Goal: Task Accomplishment & Management: Use online tool/utility

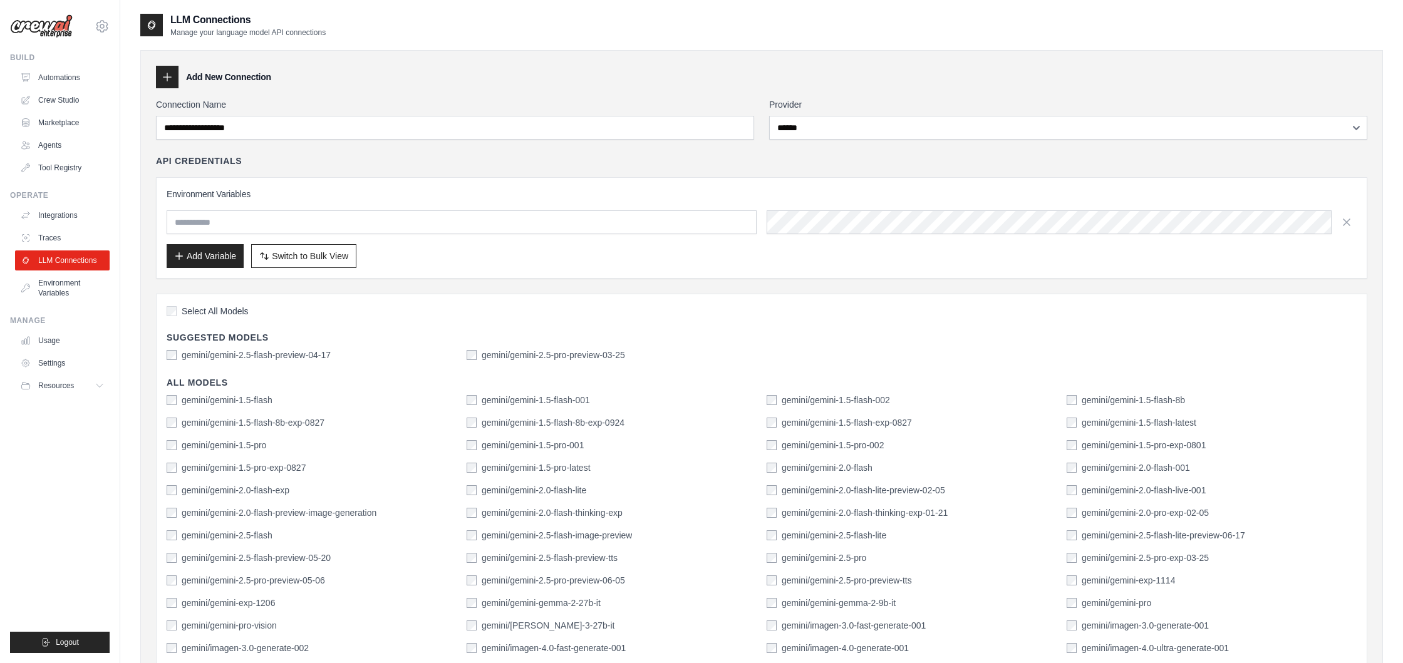
select select "******"
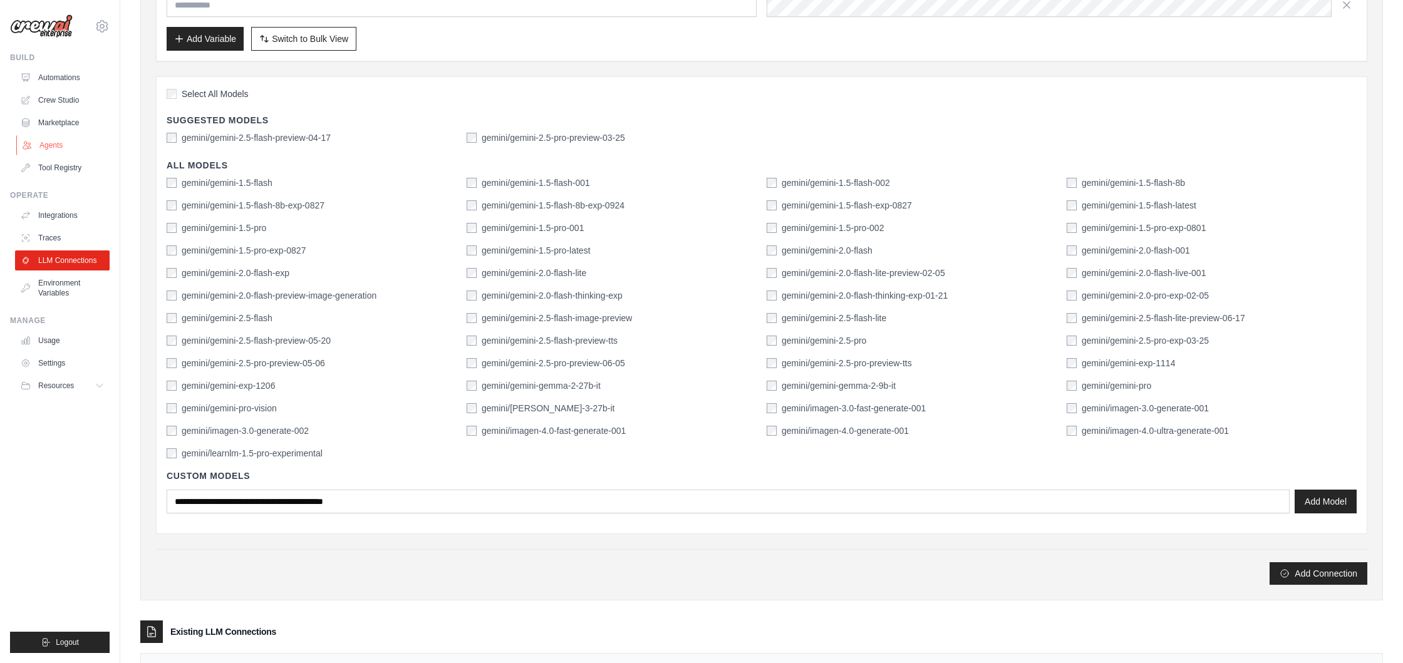
click at [63, 150] on link "Agents" at bounding box center [63, 145] width 95 height 20
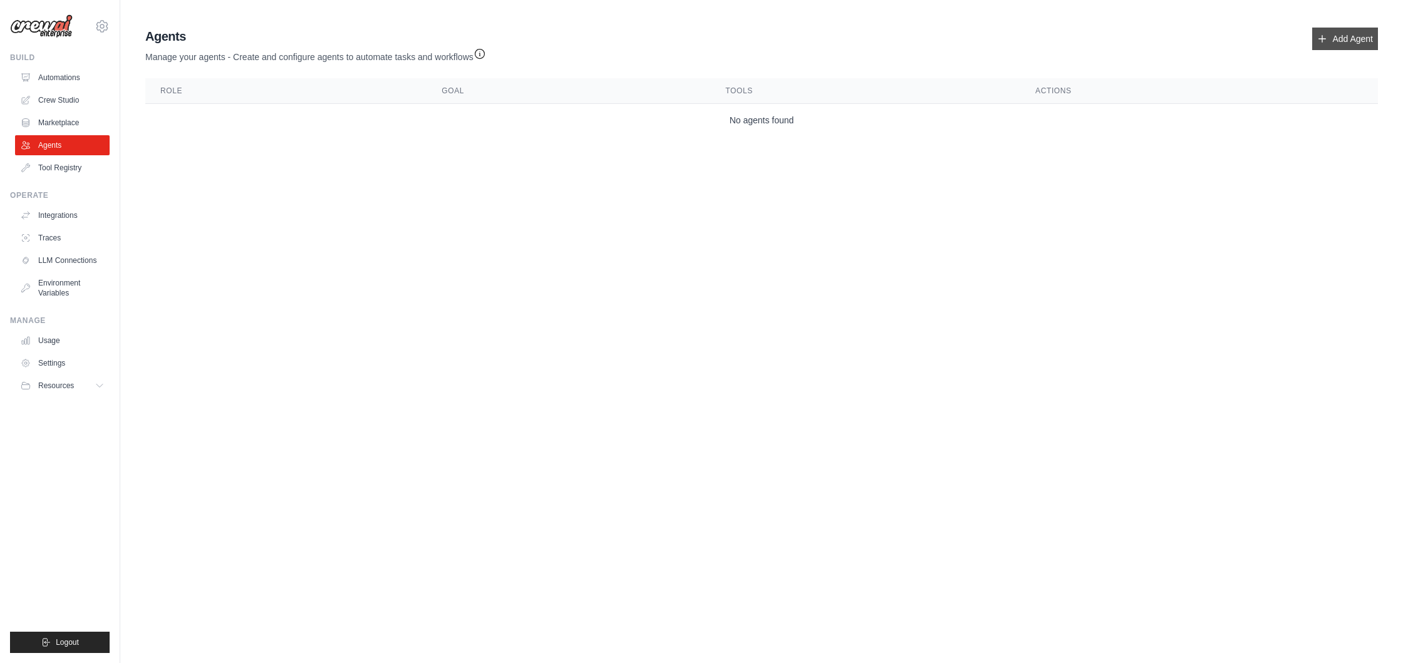
click at [1366, 46] on link "Add Agent" at bounding box center [1346, 39] width 66 height 23
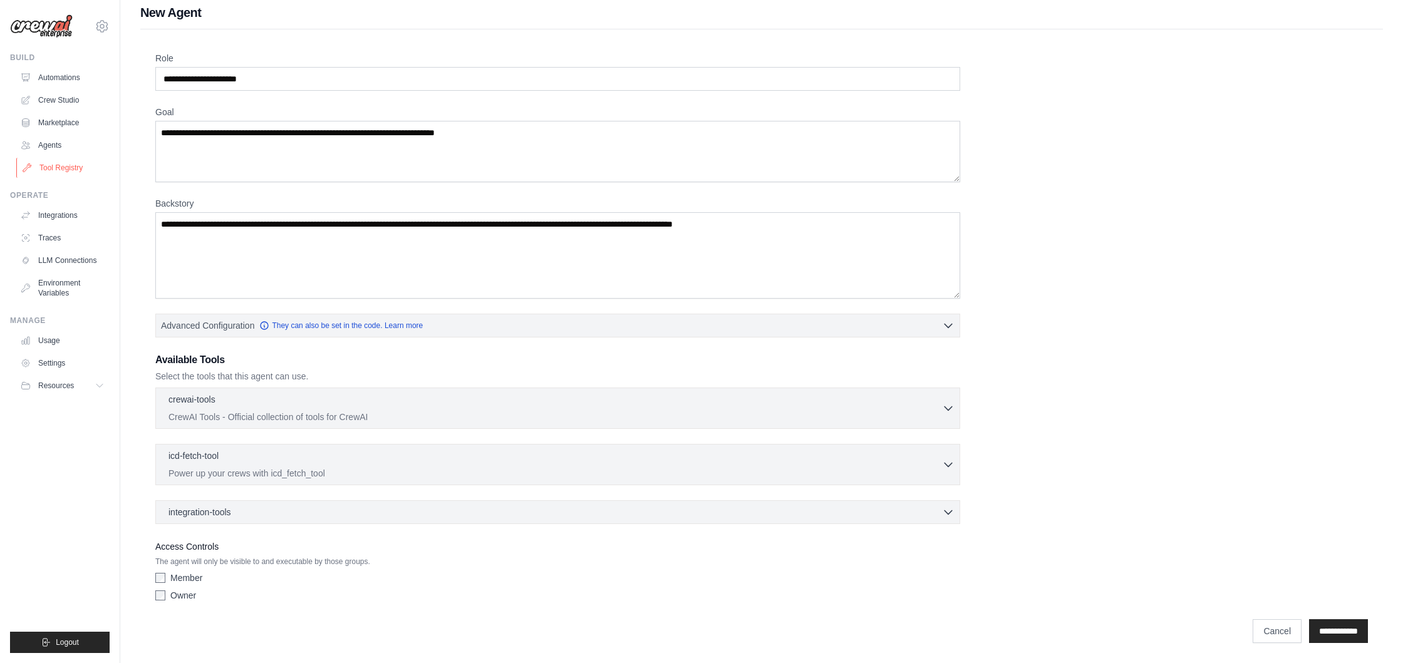
scroll to position [8, 0]
click at [225, 516] on span "integration-tools" at bounding box center [200, 512] width 63 height 13
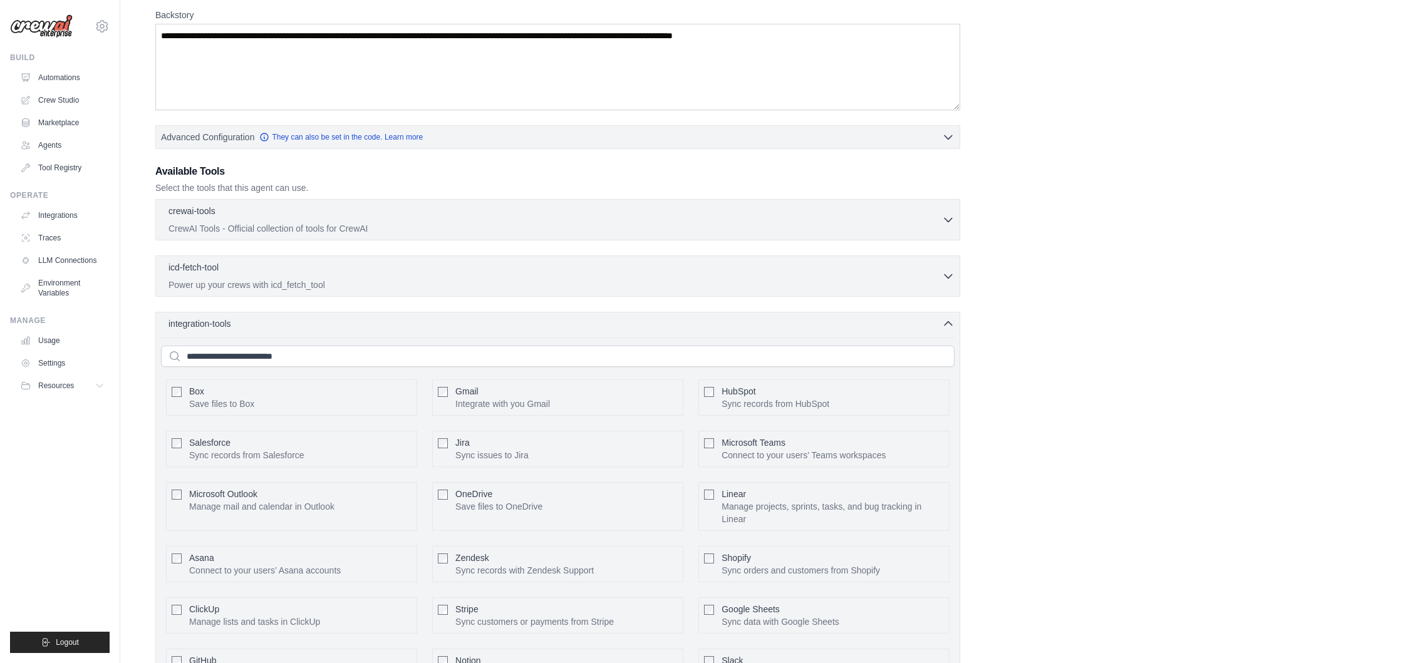
scroll to position [189, 0]
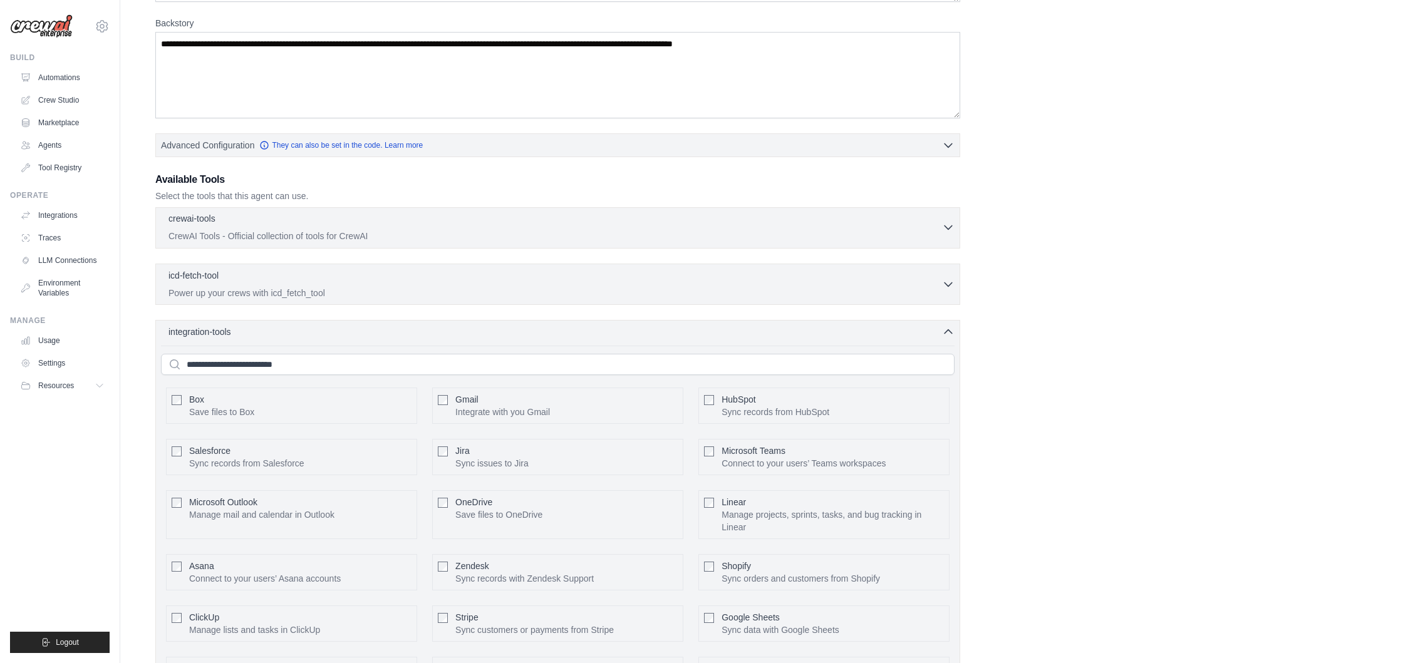
click at [375, 222] on div "crewai-tools 0 selected" at bounding box center [556, 219] width 774 height 15
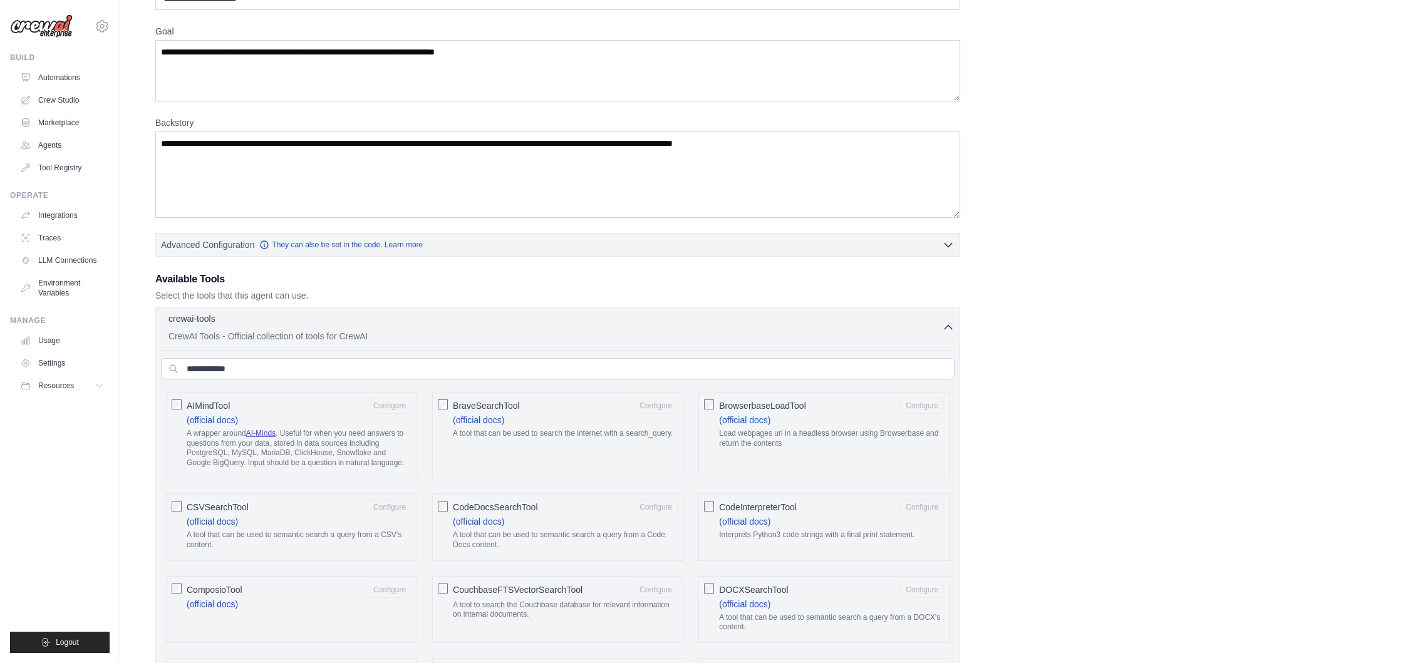
scroll to position [0, 0]
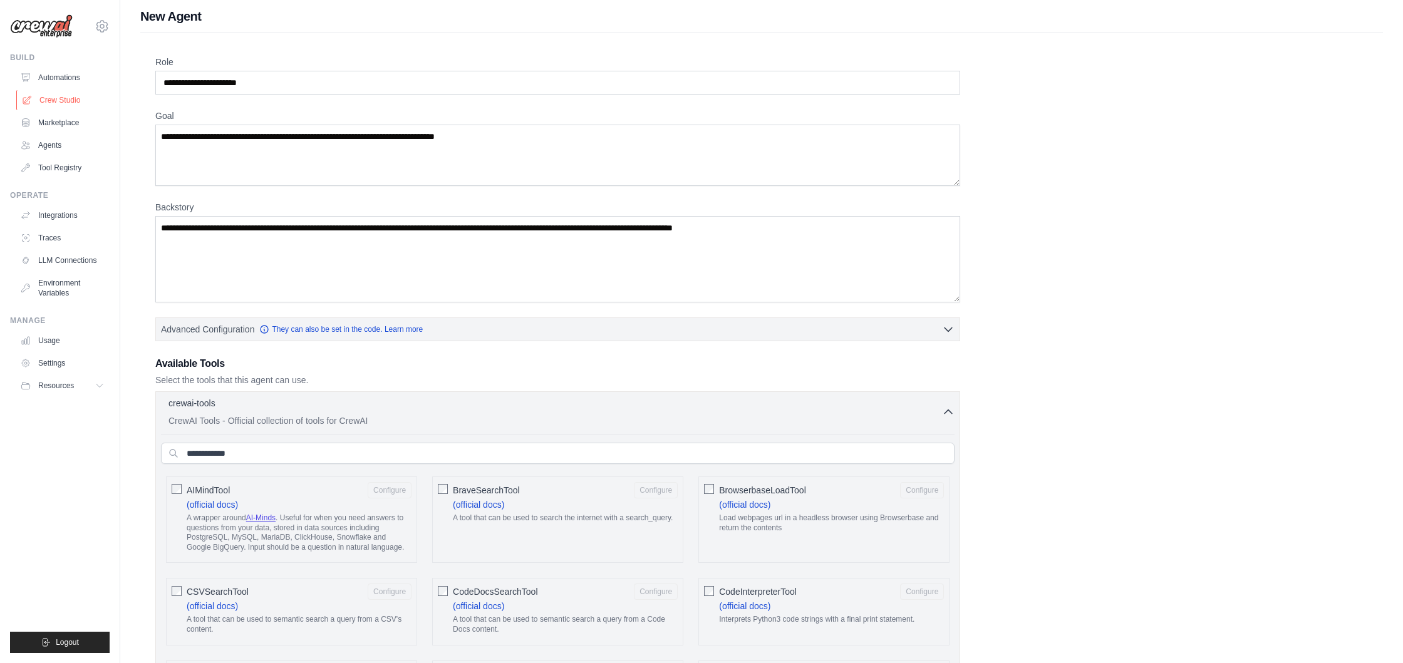
click at [55, 104] on link "Crew Studio" at bounding box center [63, 100] width 95 height 20
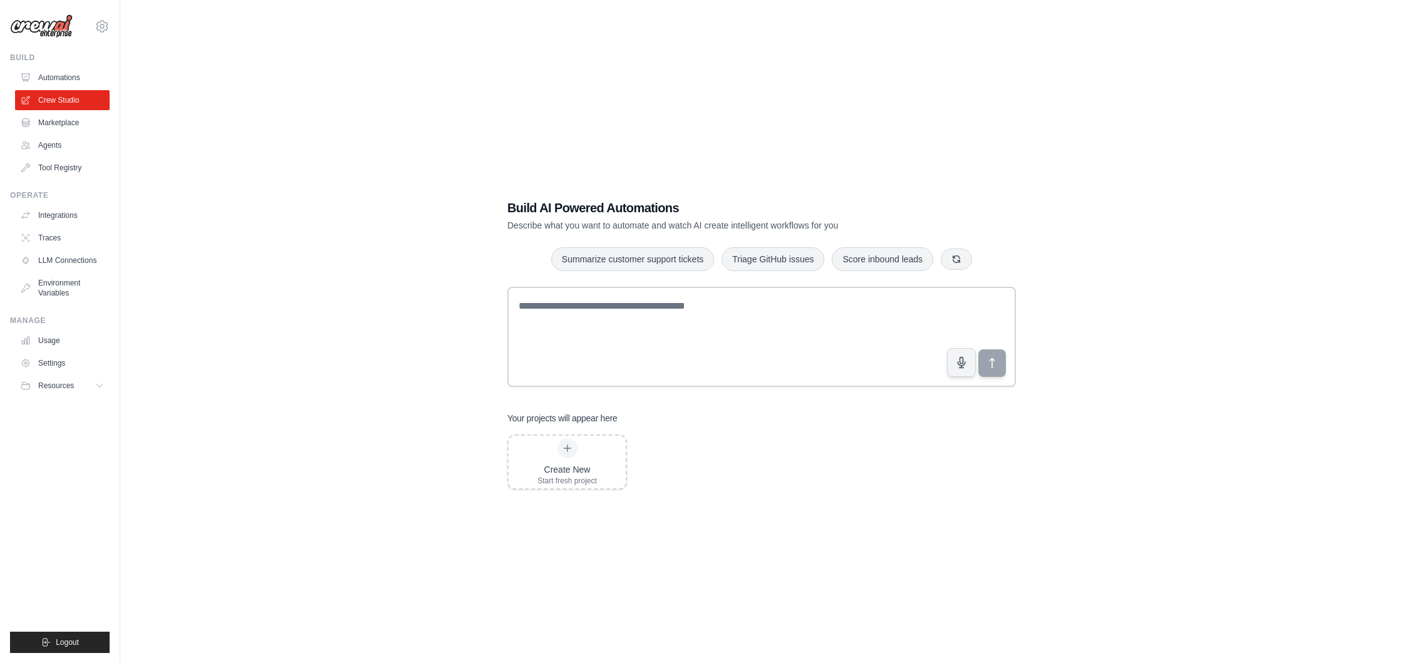
click at [55, 157] on ul "Automations Crew Studio Marketplace Agents Tool Registry" at bounding box center [62, 123] width 95 height 110
click at [56, 147] on link "Agents" at bounding box center [63, 145] width 95 height 20
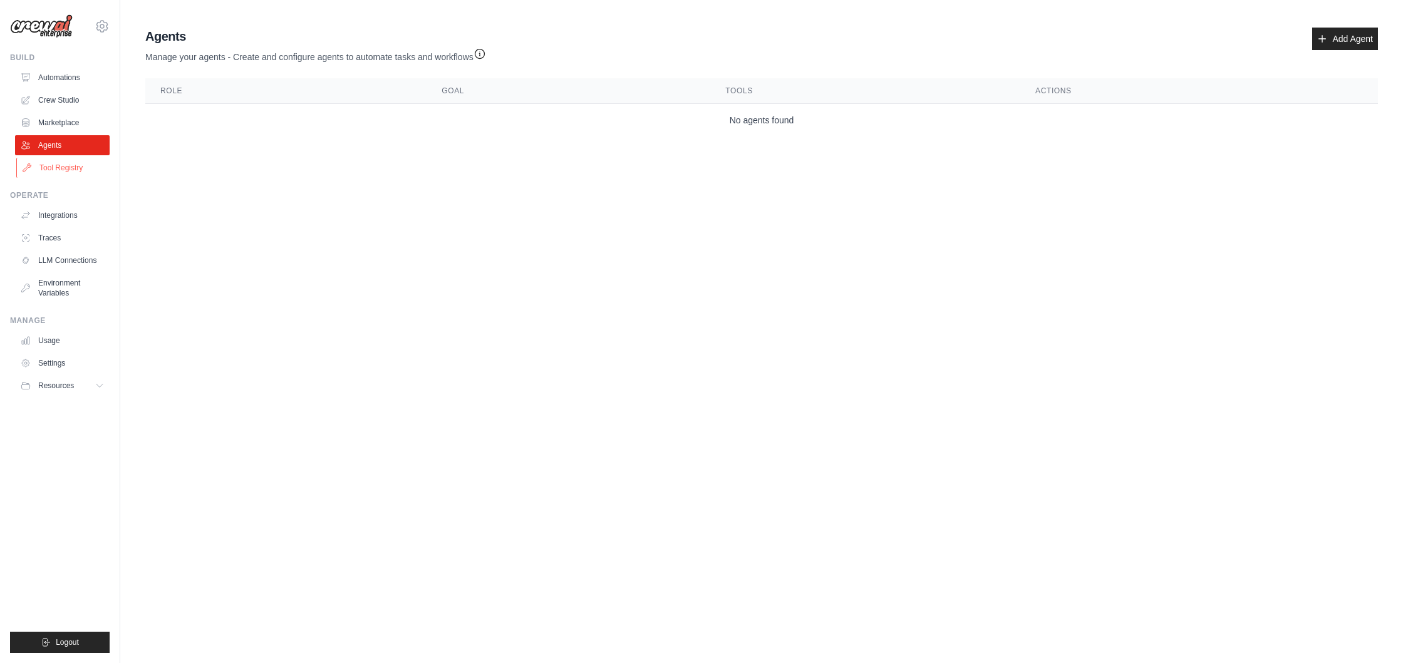
click at [53, 171] on link "Tool Registry" at bounding box center [63, 168] width 95 height 20
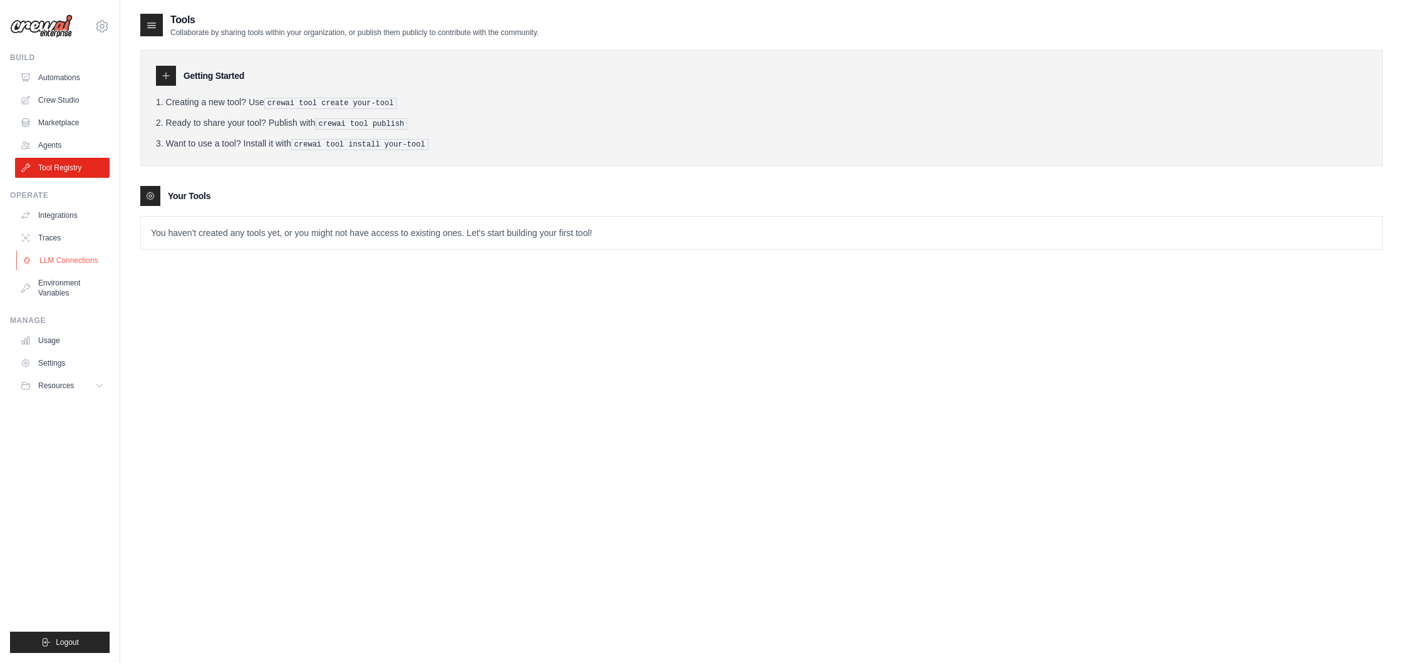
click at [60, 259] on link "LLM Connections" at bounding box center [63, 261] width 95 height 20
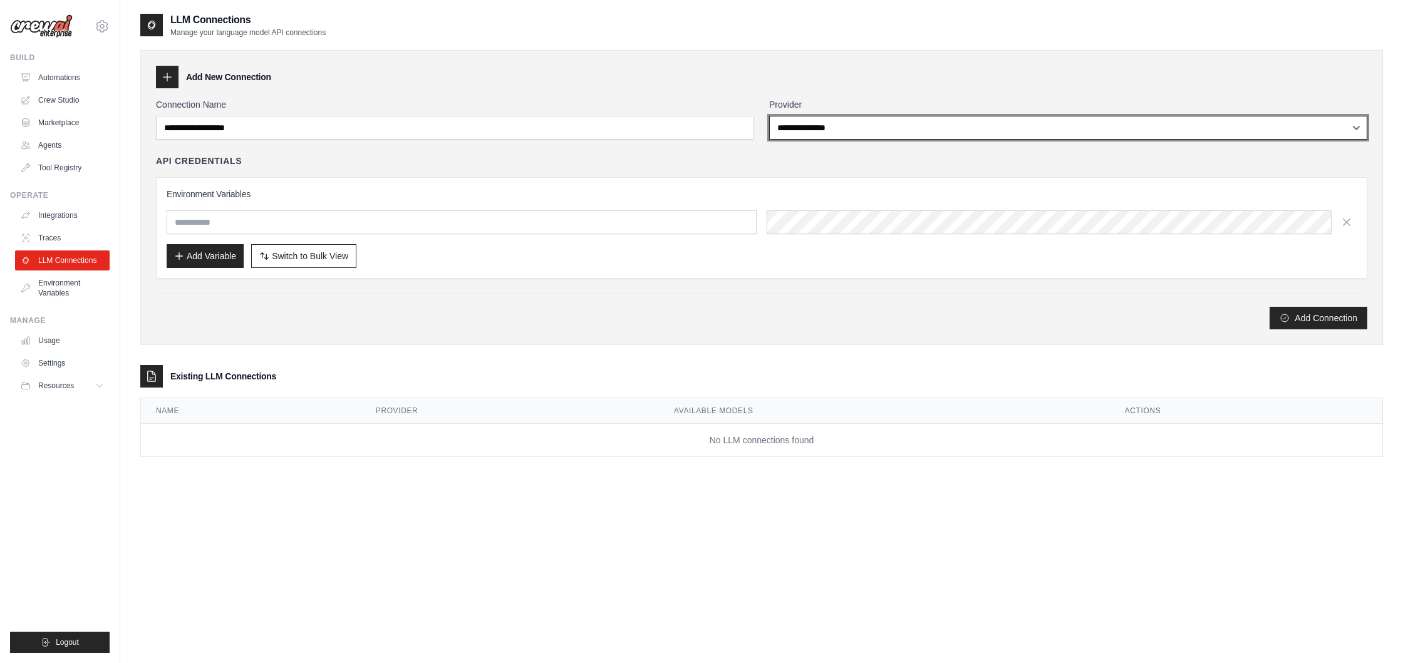
click at [877, 122] on select "**********" at bounding box center [1068, 128] width 598 height 24
select select "*********"
click at [769, 116] on select "**********" at bounding box center [1068, 128] width 598 height 24
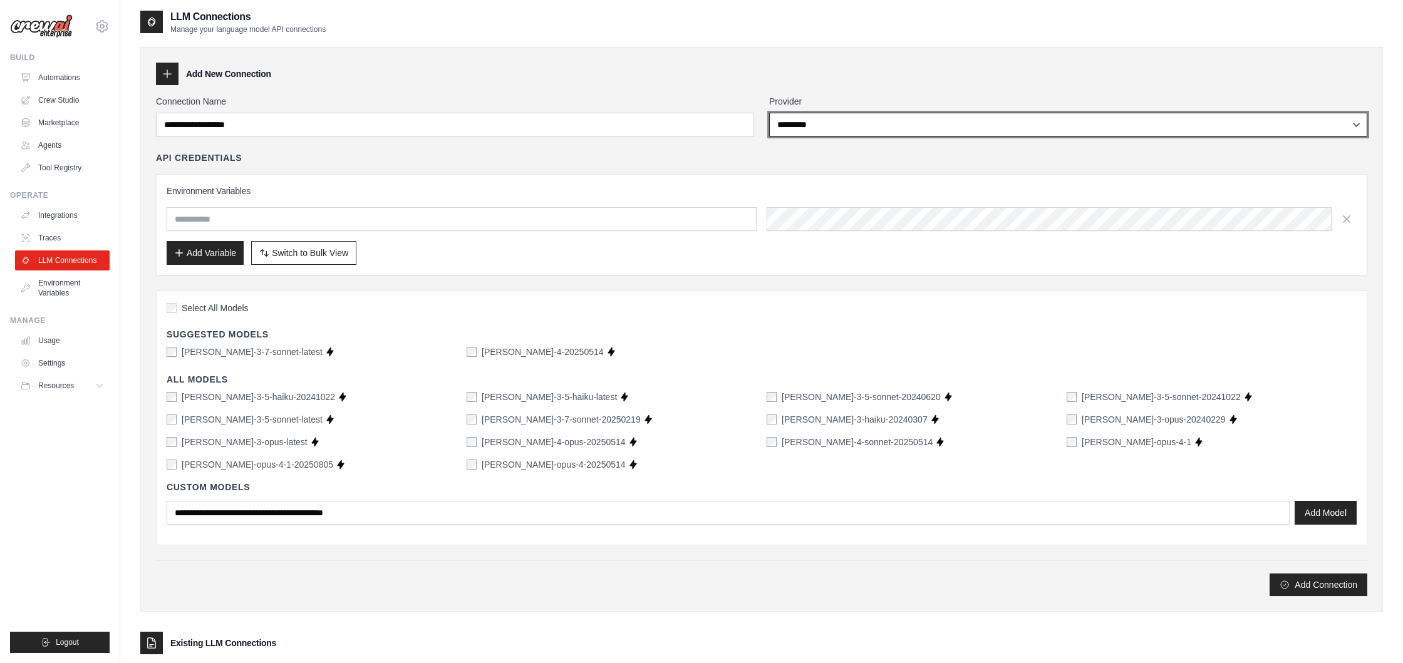
scroll to position [10, 0]
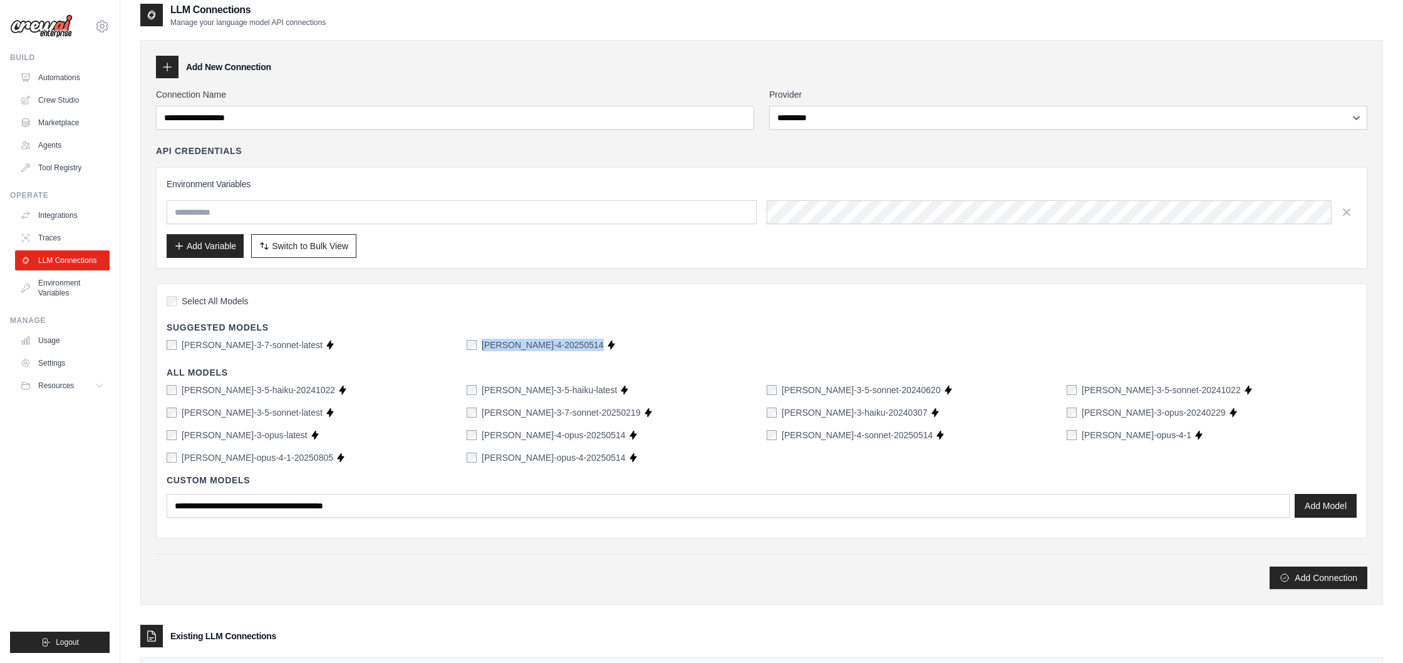
drag, startPoint x: 608, startPoint y: 346, endPoint x: 479, endPoint y: 346, distance: 129.1
click at [479, 346] on div "claude-sonnet-4-20250514 Supports Crew Studio" at bounding box center [612, 345] width 290 height 13
copy div "claude-sonnet-4-20250514 Supports Crew Studio"
click at [320, 373] on h4 "All Models" at bounding box center [762, 373] width 1190 height 13
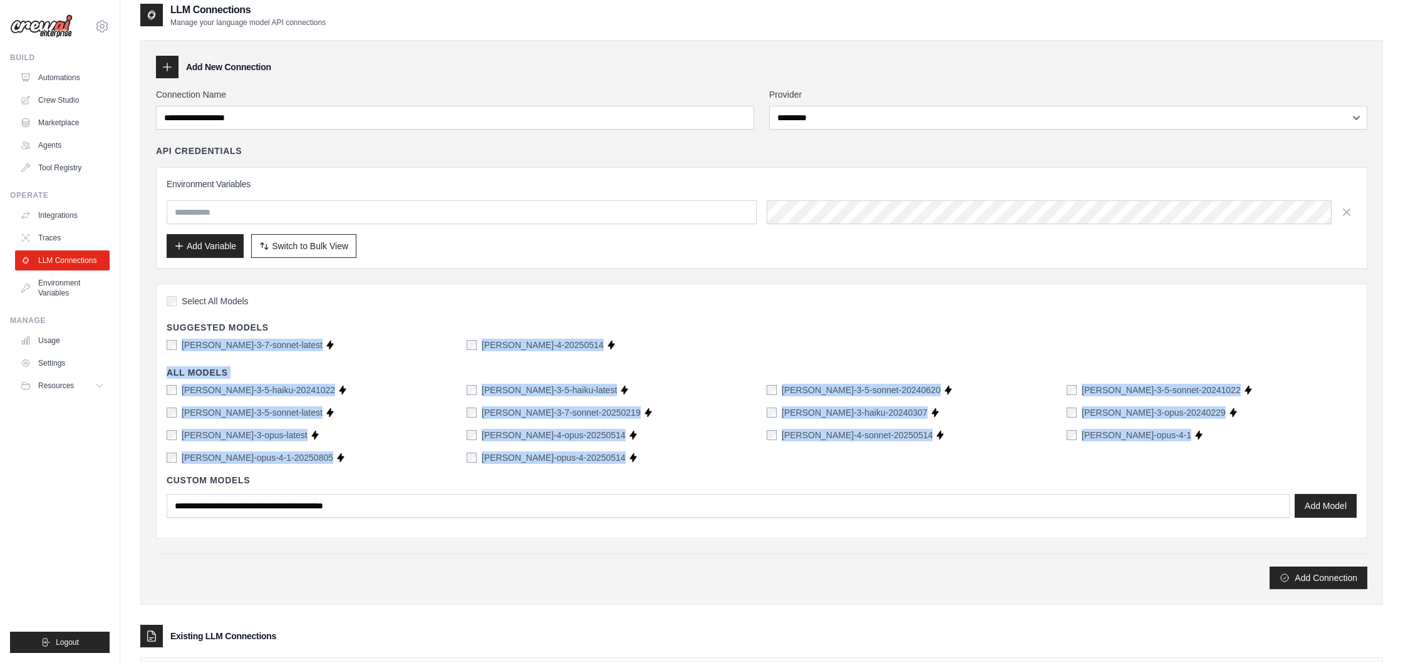
drag, startPoint x: 429, startPoint y: 363, endPoint x: 1120, endPoint y: 464, distance: 698.4
click at [1120, 464] on div "Select All Models Suggested Models claude-3-7-sonnet-latest Supports Crew Studi…" at bounding box center [762, 411] width 1212 height 255
copy div "claude-3-7-sonnet-latest Supports Crew Studio claude-sonnet-4-20250514 Supports…"
click at [41, 148] on link "Agents" at bounding box center [63, 145] width 95 height 20
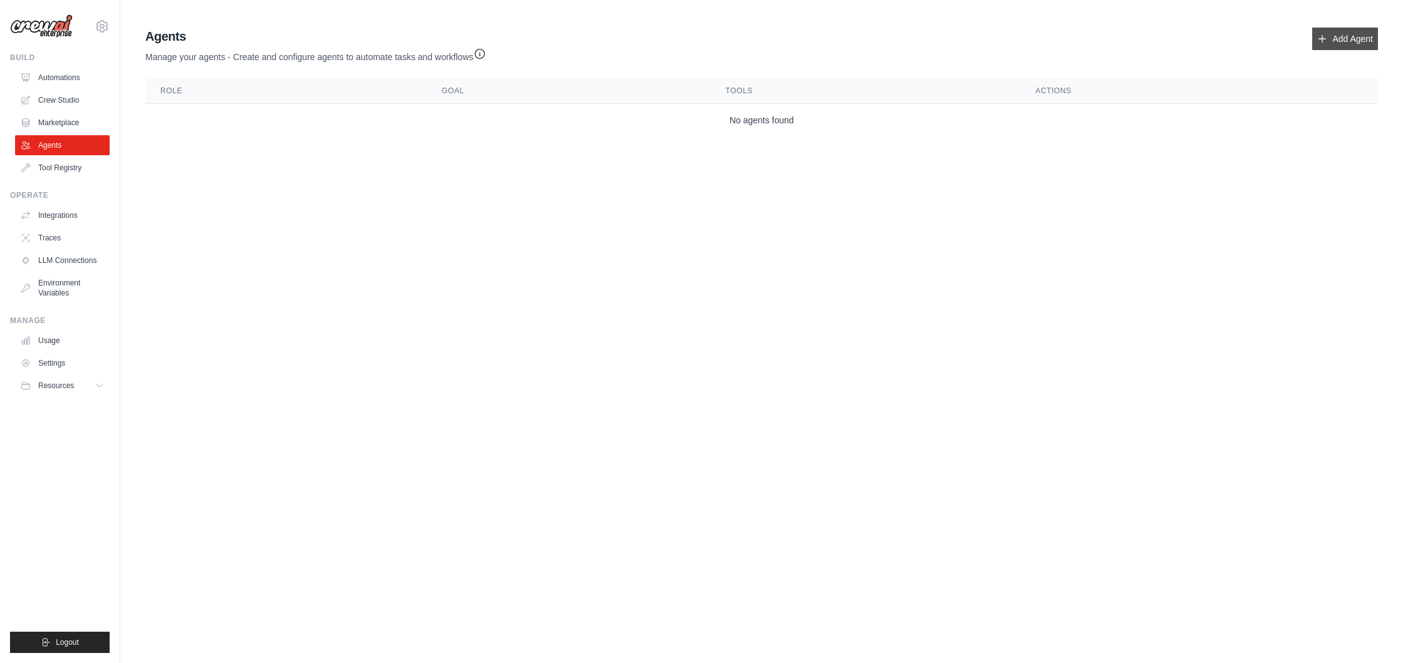
click at [1336, 38] on link "Add Agent" at bounding box center [1346, 39] width 66 height 23
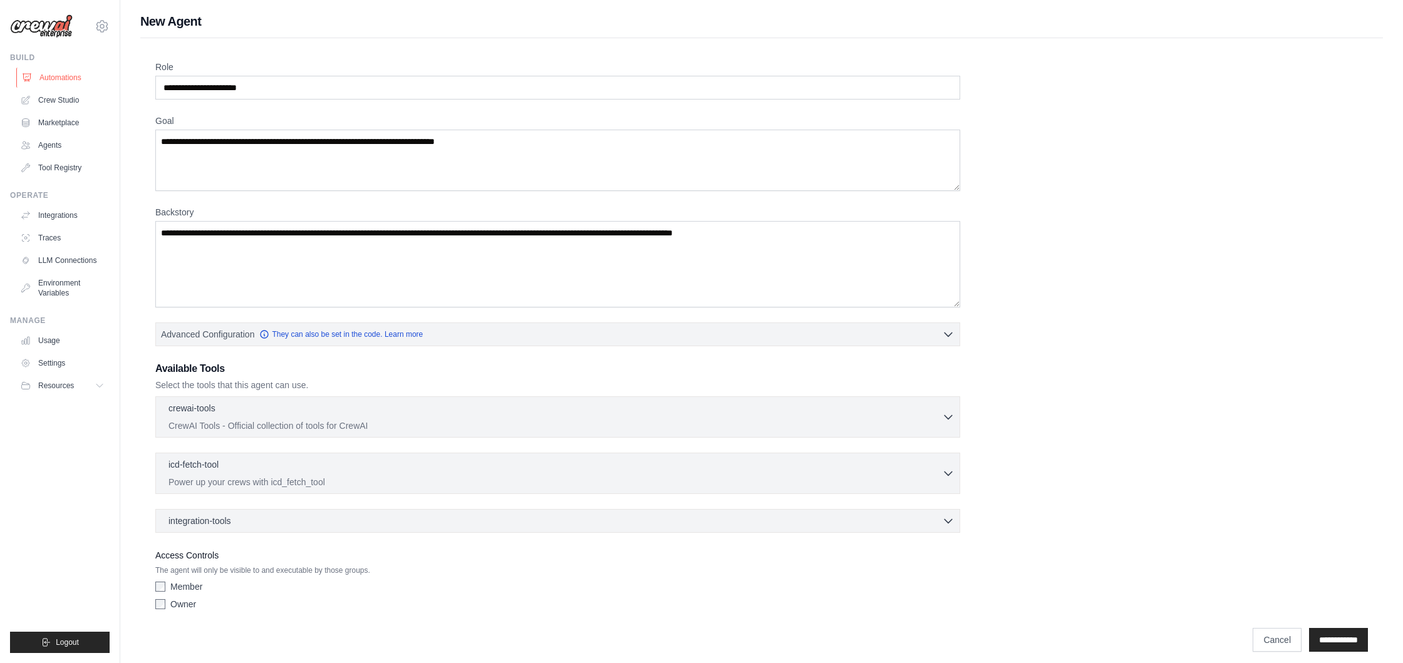
click at [68, 76] on link "Automations" at bounding box center [63, 78] width 95 height 20
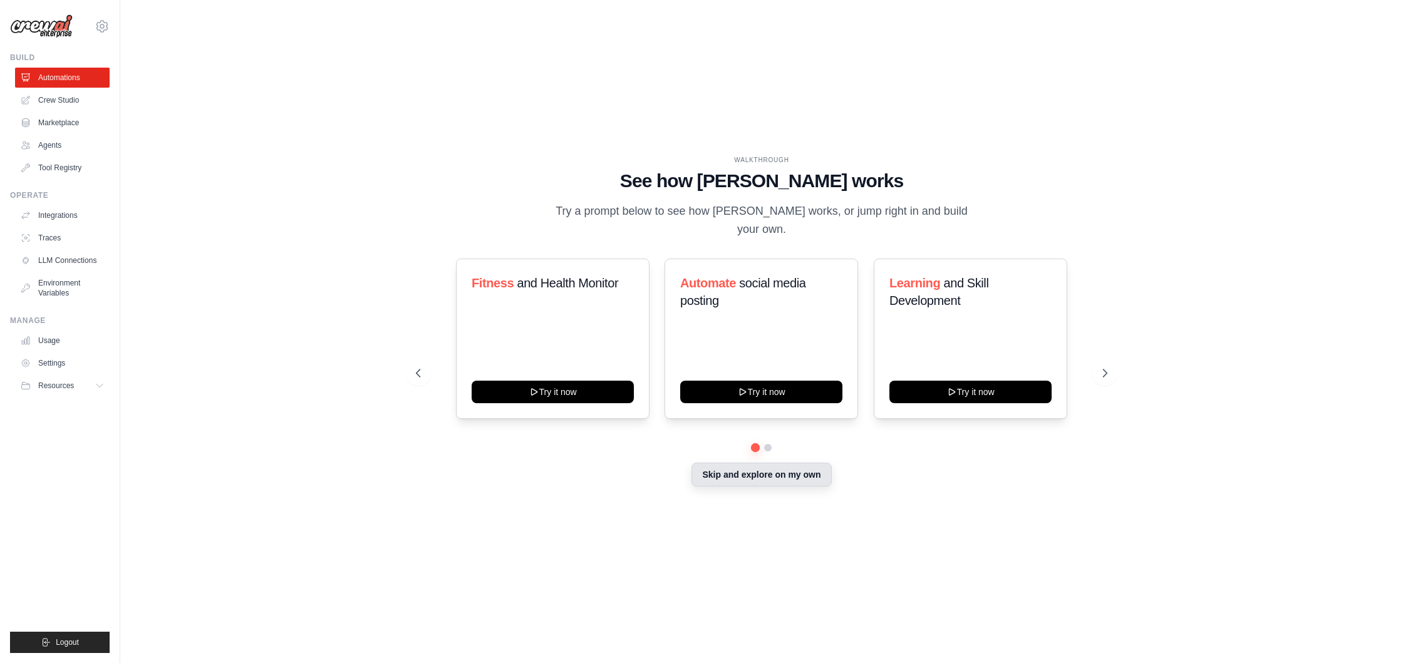
click at [746, 471] on button "Skip and explore on my own" at bounding box center [762, 475] width 140 height 24
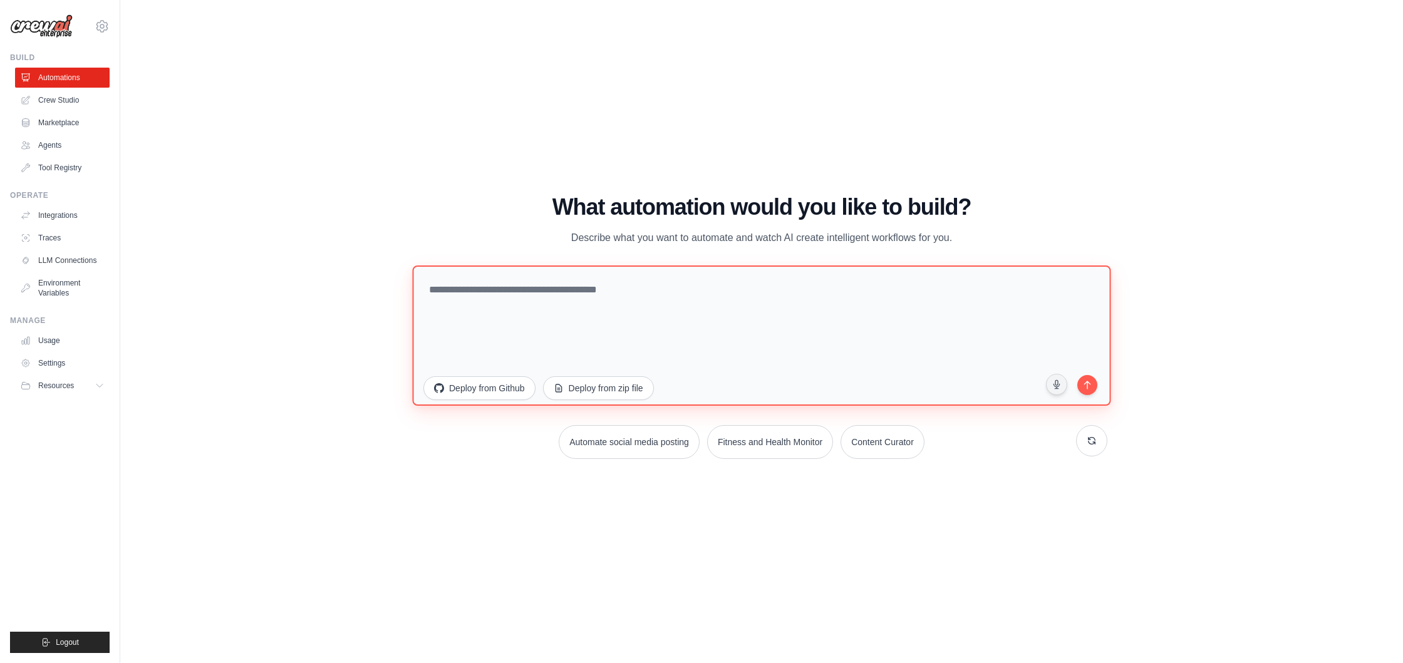
click at [556, 303] on textarea at bounding box center [761, 335] width 699 height 140
click at [647, 332] on textarea at bounding box center [761, 335] width 699 height 140
type textarea "*"
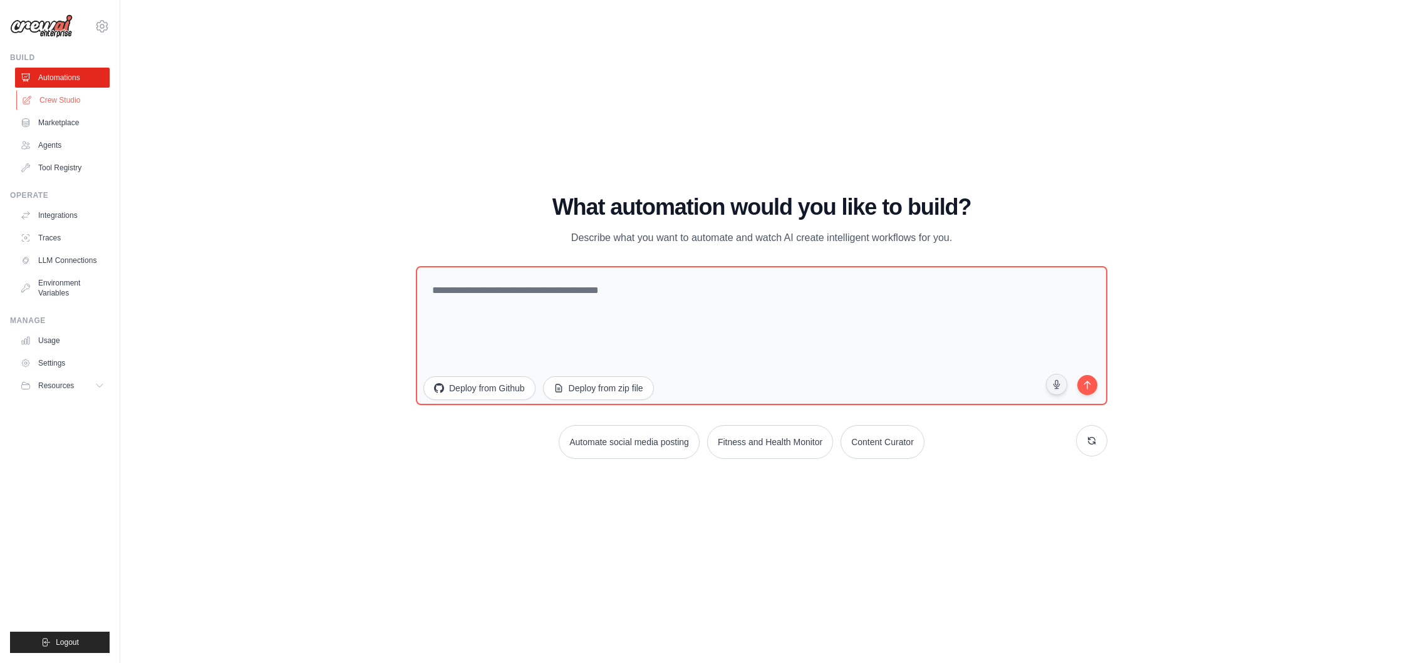
click at [68, 100] on link "Crew Studio" at bounding box center [63, 100] width 95 height 20
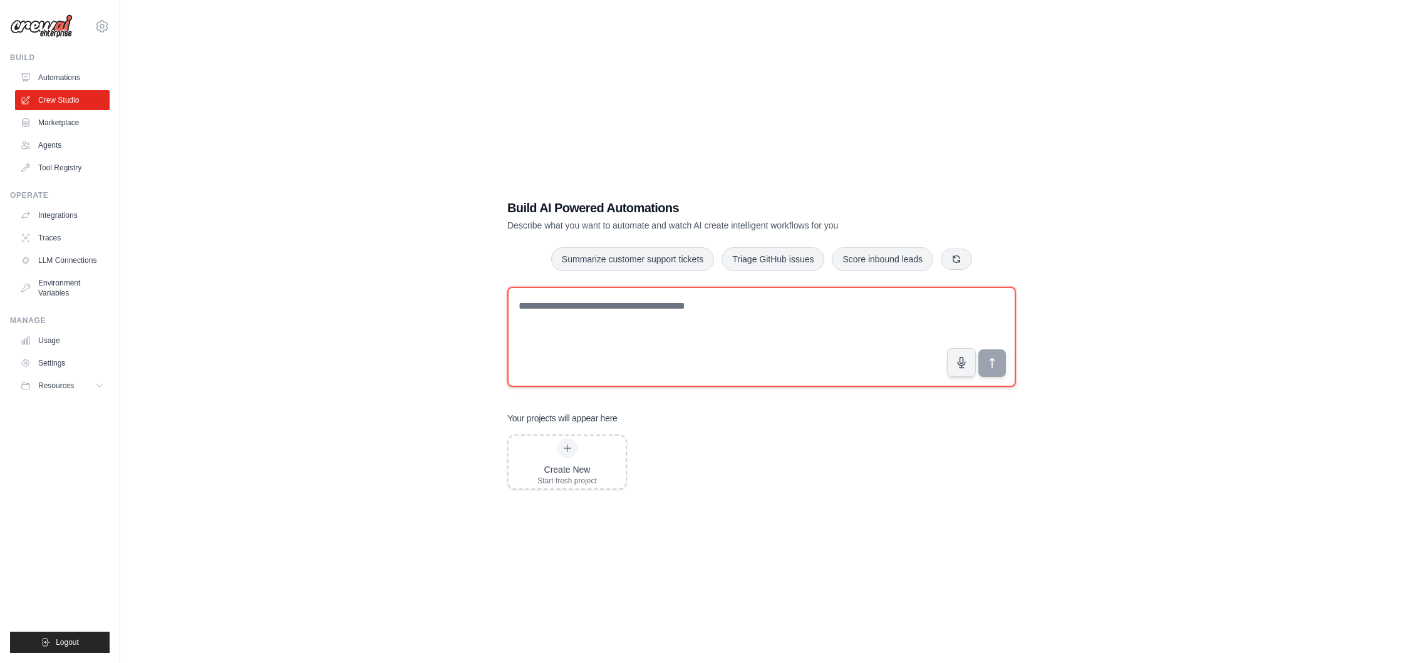
click at [662, 309] on textarea at bounding box center [761, 337] width 509 height 100
click at [819, 359] on textarea at bounding box center [761, 337] width 509 height 100
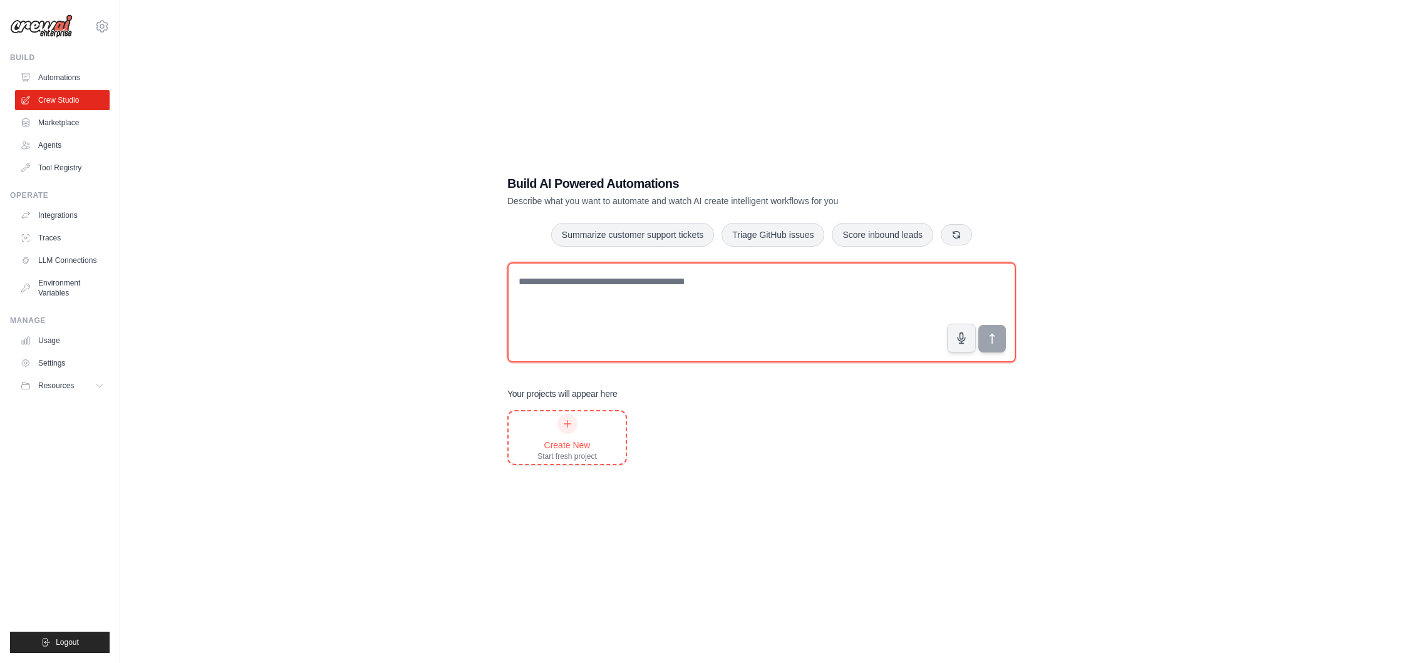
scroll to position [25, 0]
click at [561, 428] on div at bounding box center [568, 424] width 20 height 20
click at [63, 138] on link "Agents" at bounding box center [63, 145] width 95 height 20
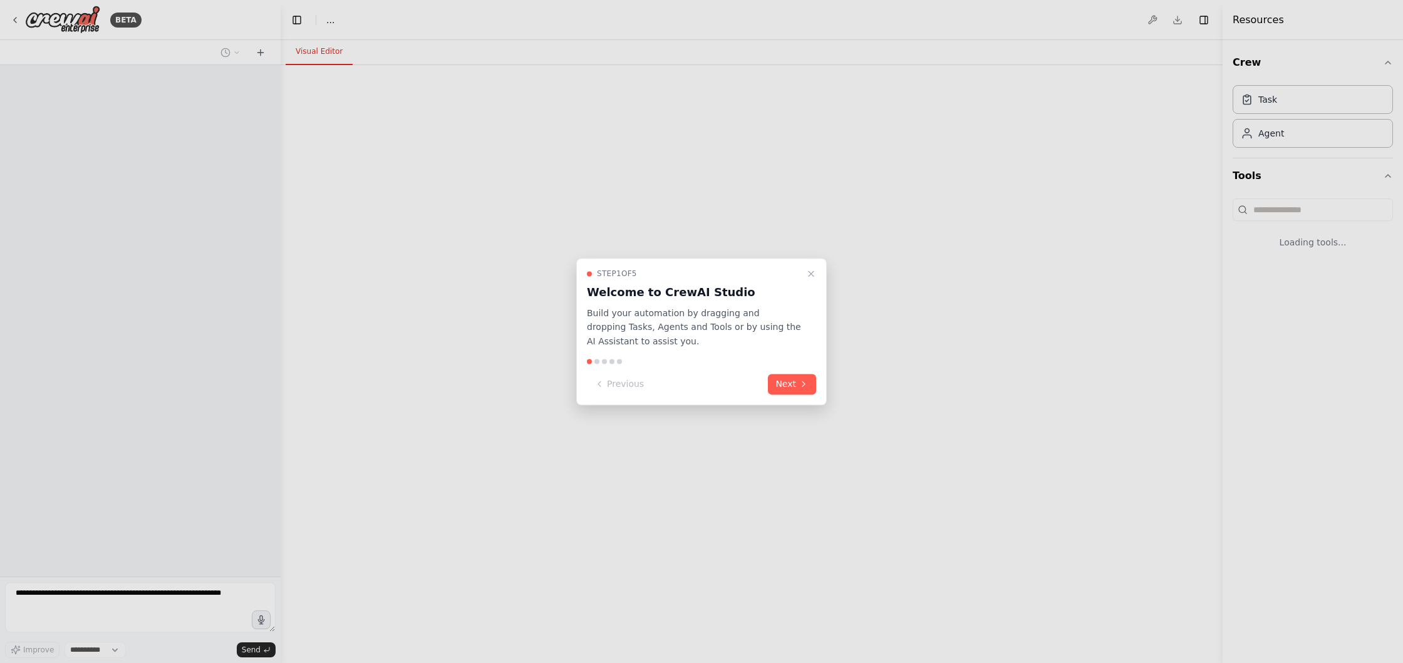
select select "****"
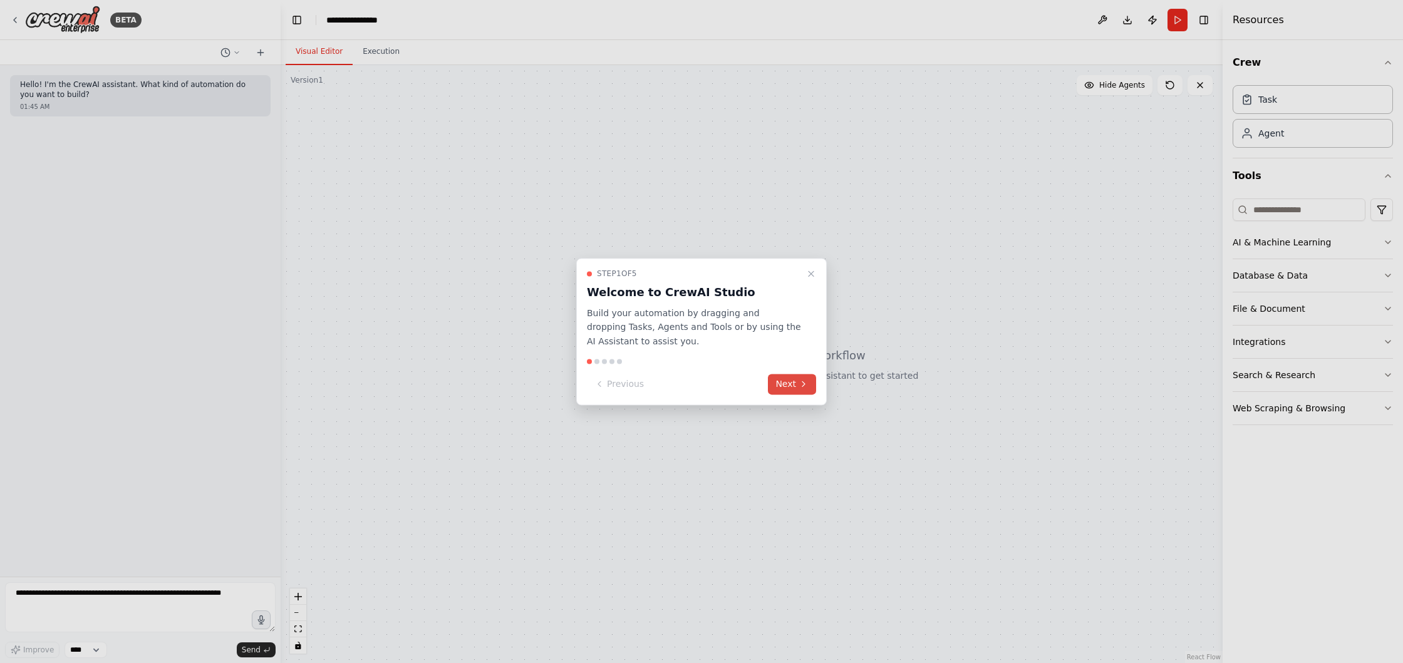
click at [790, 381] on button "Next" at bounding box center [792, 384] width 48 height 21
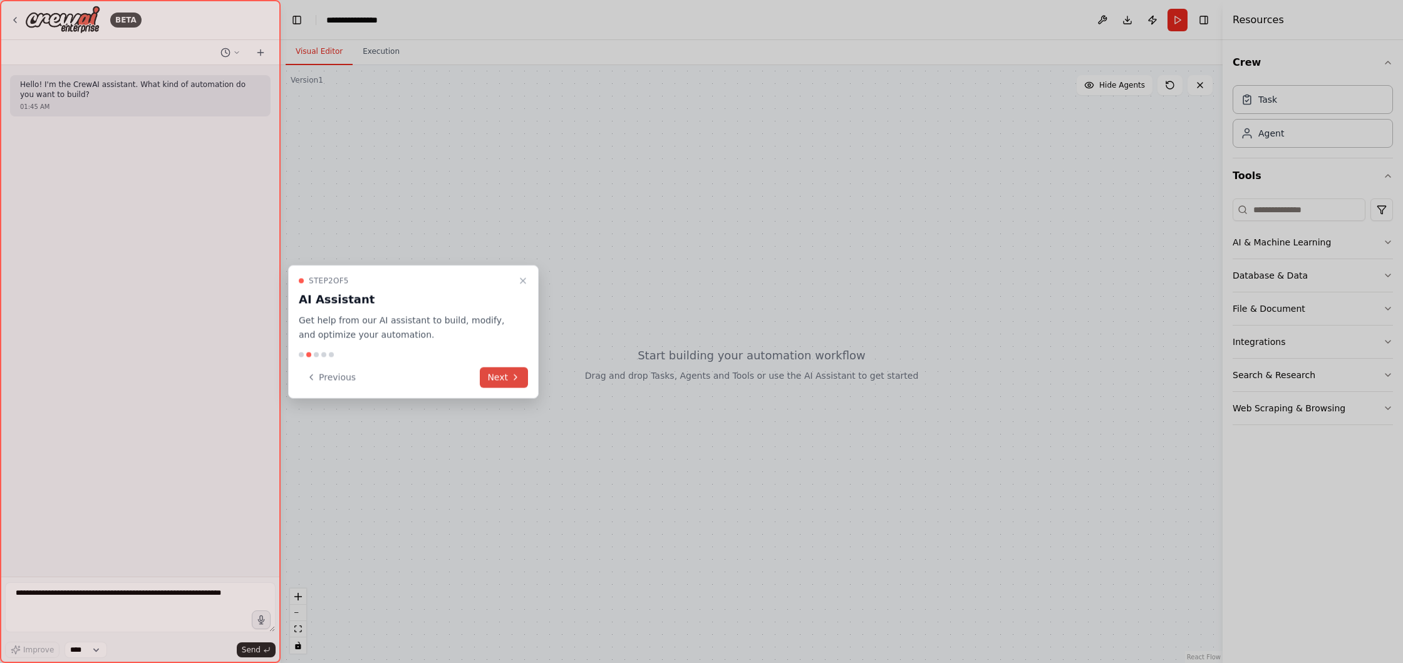
click at [503, 380] on button "Next" at bounding box center [504, 377] width 48 height 21
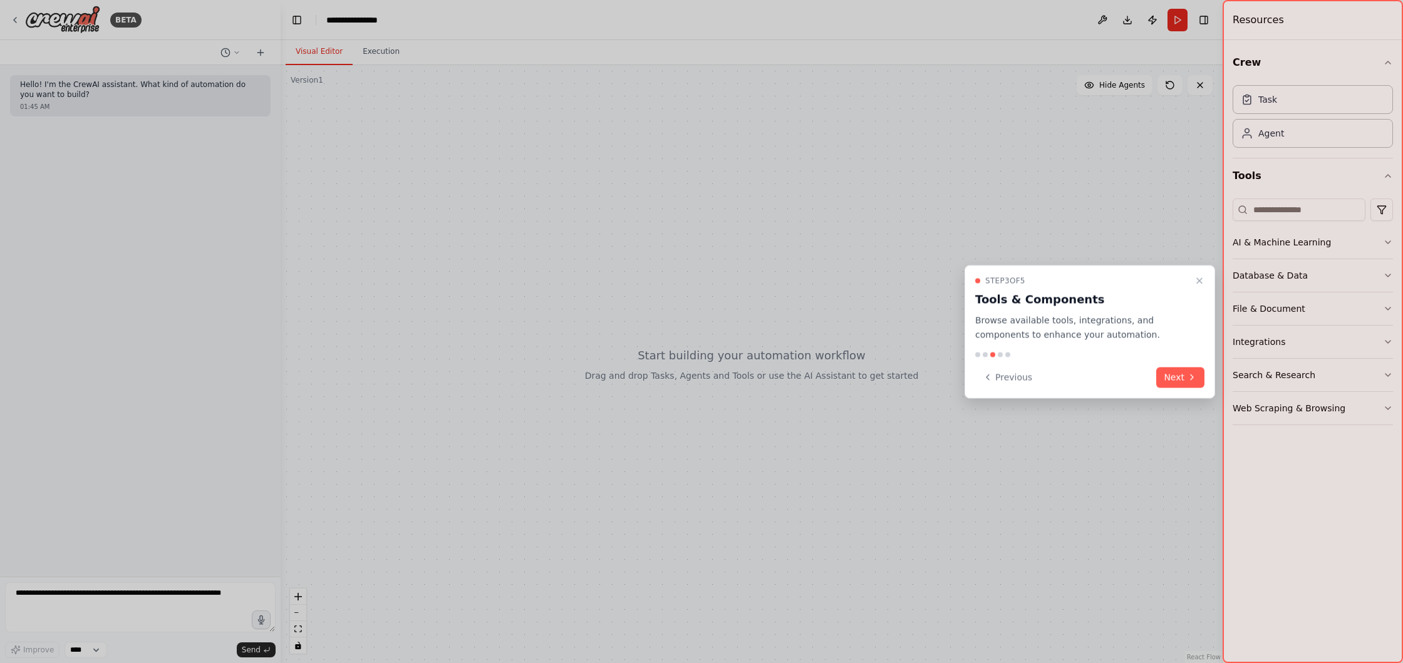
click at [1170, 372] on button "Next" at bounding box center [1181, 377] width 48 height 21
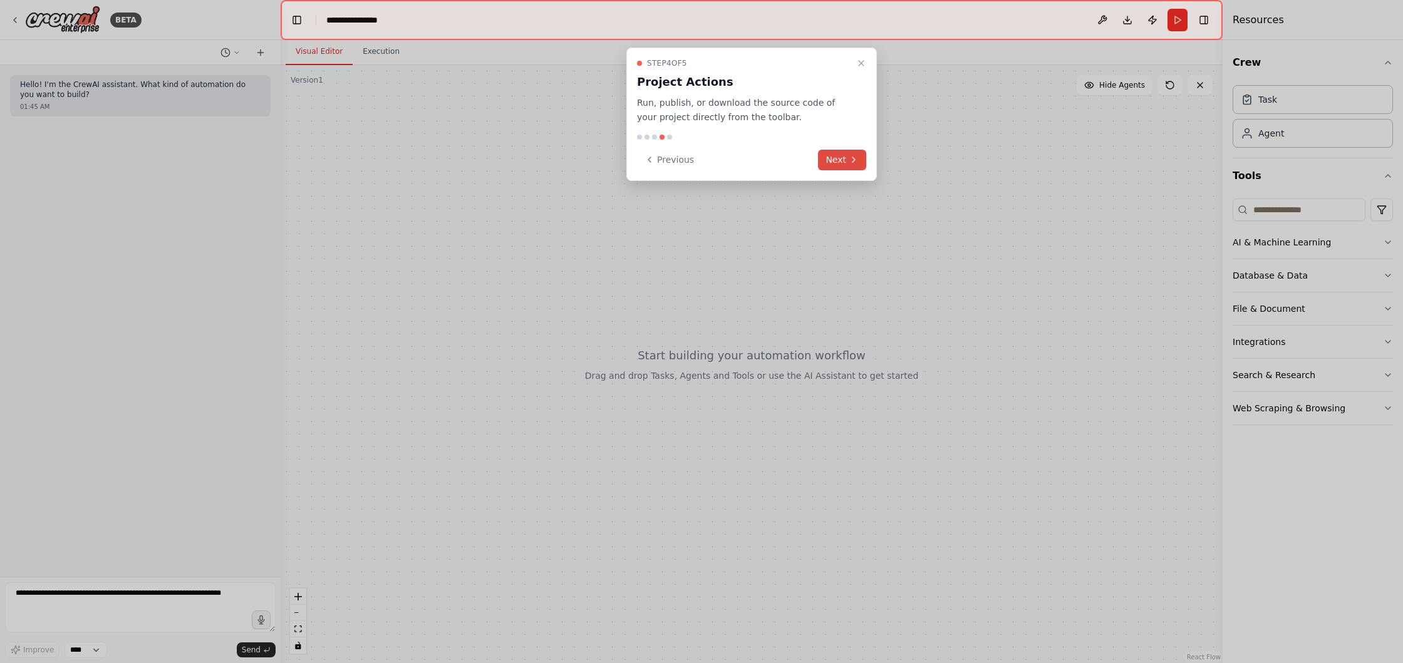
click at [846, 158] on button "Next" at bounding box center [842, 160] width 48 height 21
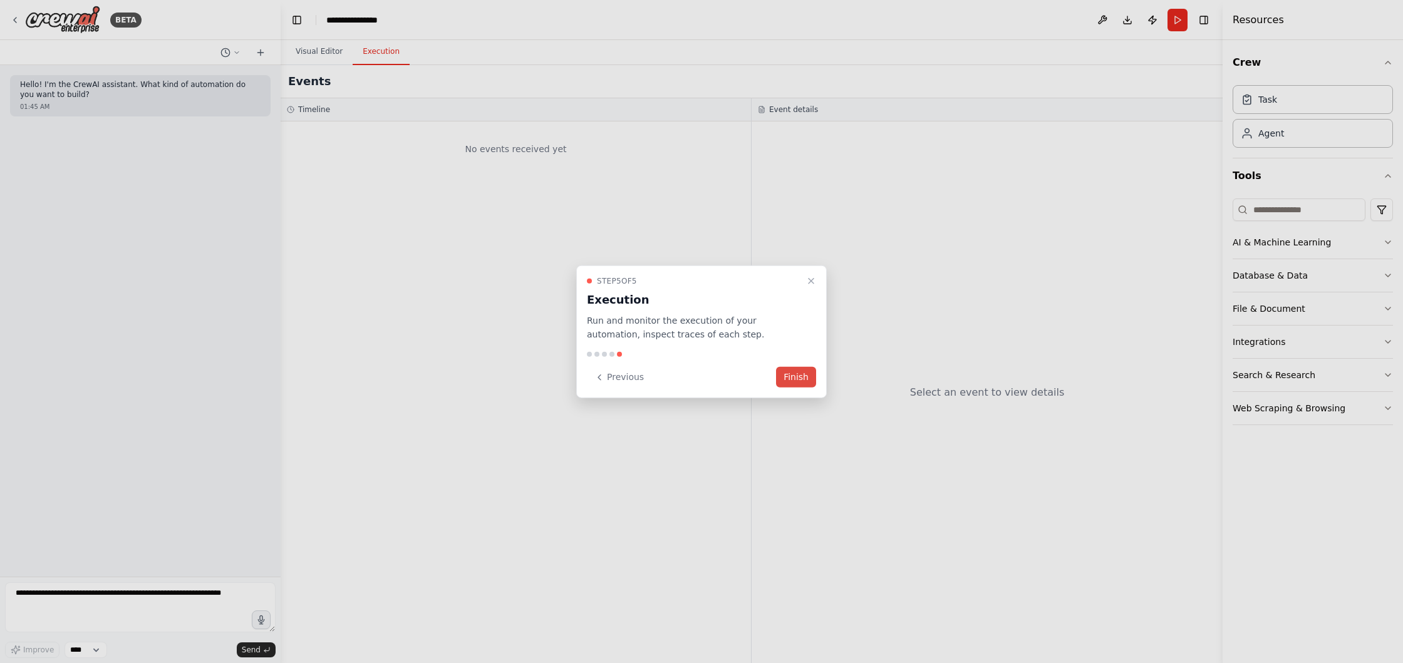
click at [796, 378] on button "Finish" at bounding box center [796, 377] width 40 height 21
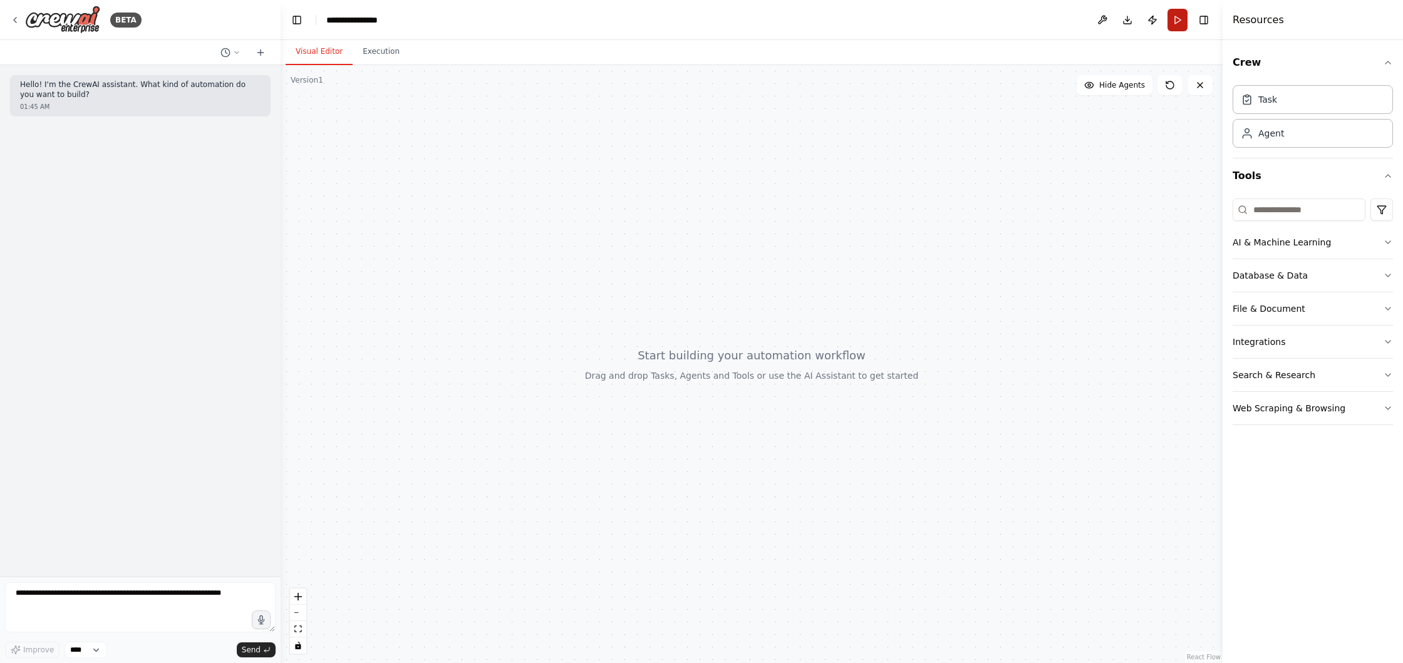
click at [1178, 23] on button "Run" at bounding box center [1178, 20] width 20 height 23
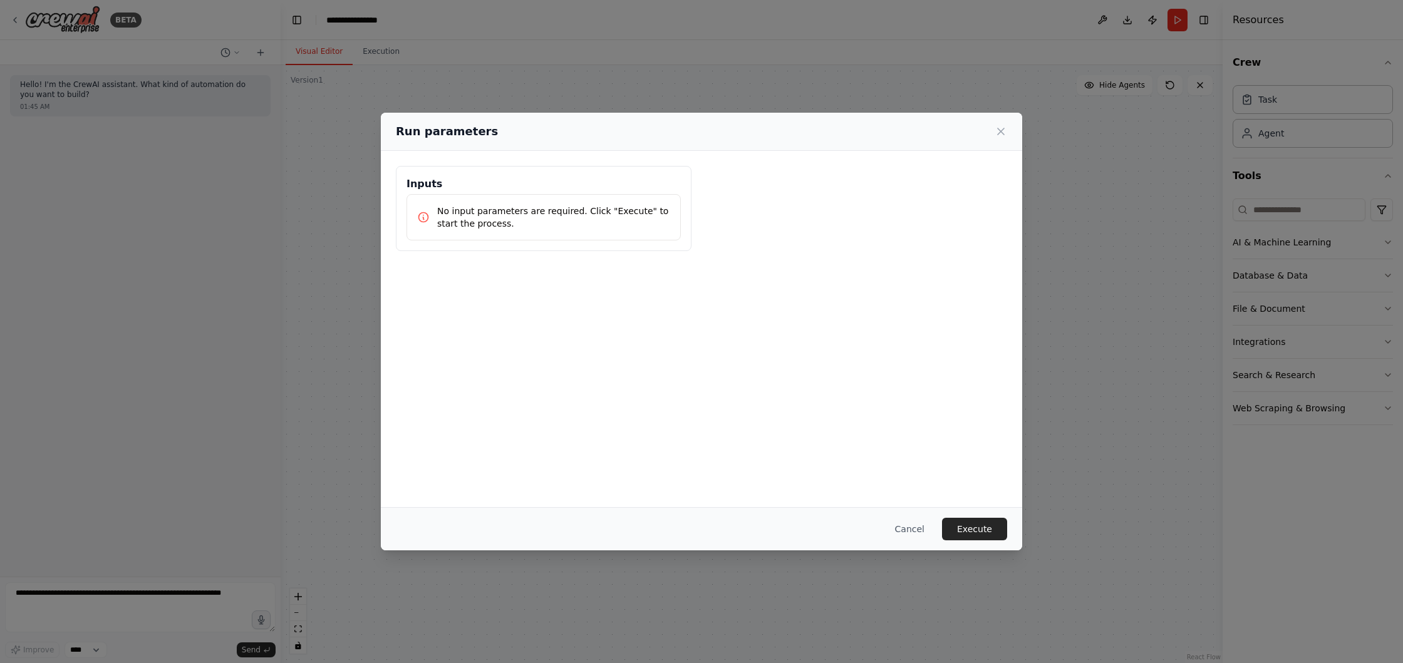
click at [997, 131] on icon at bounding box center [1001, 131] width 13 height 13
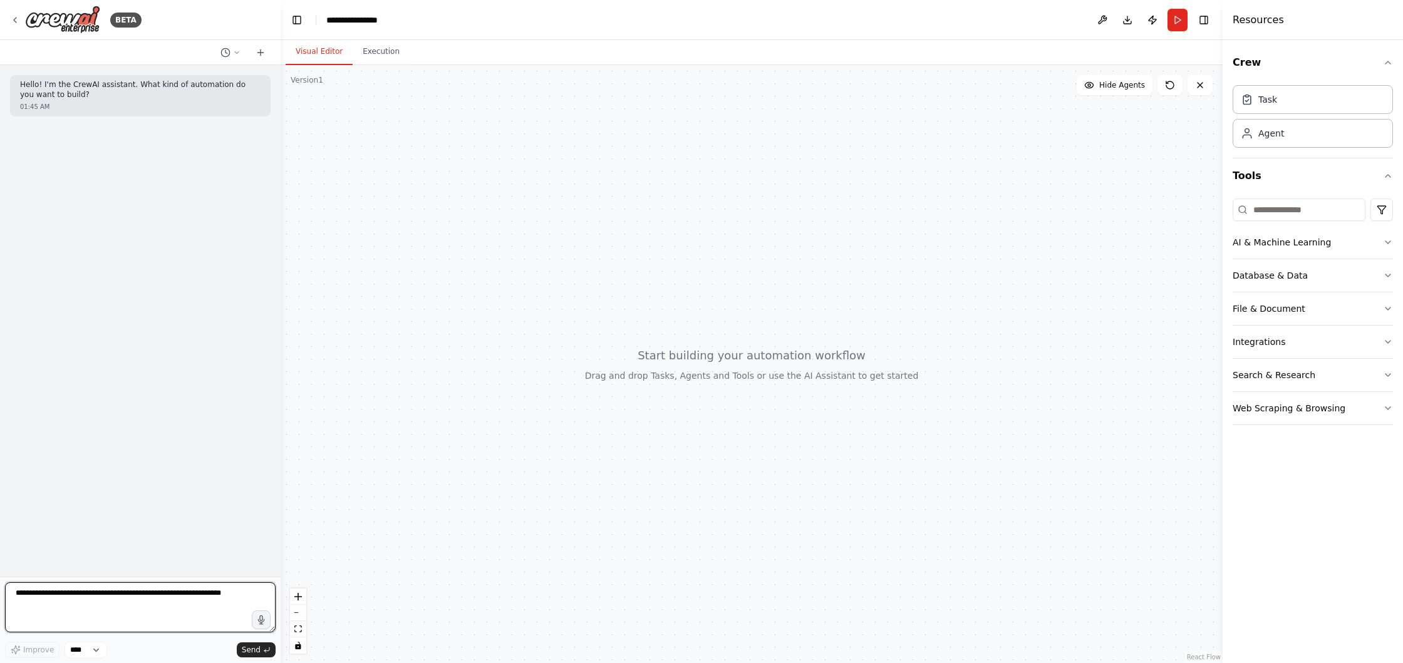
click at [131, 591] on textarea at bounding box center [140, 608] width 271 height 50
type textarea "**********"
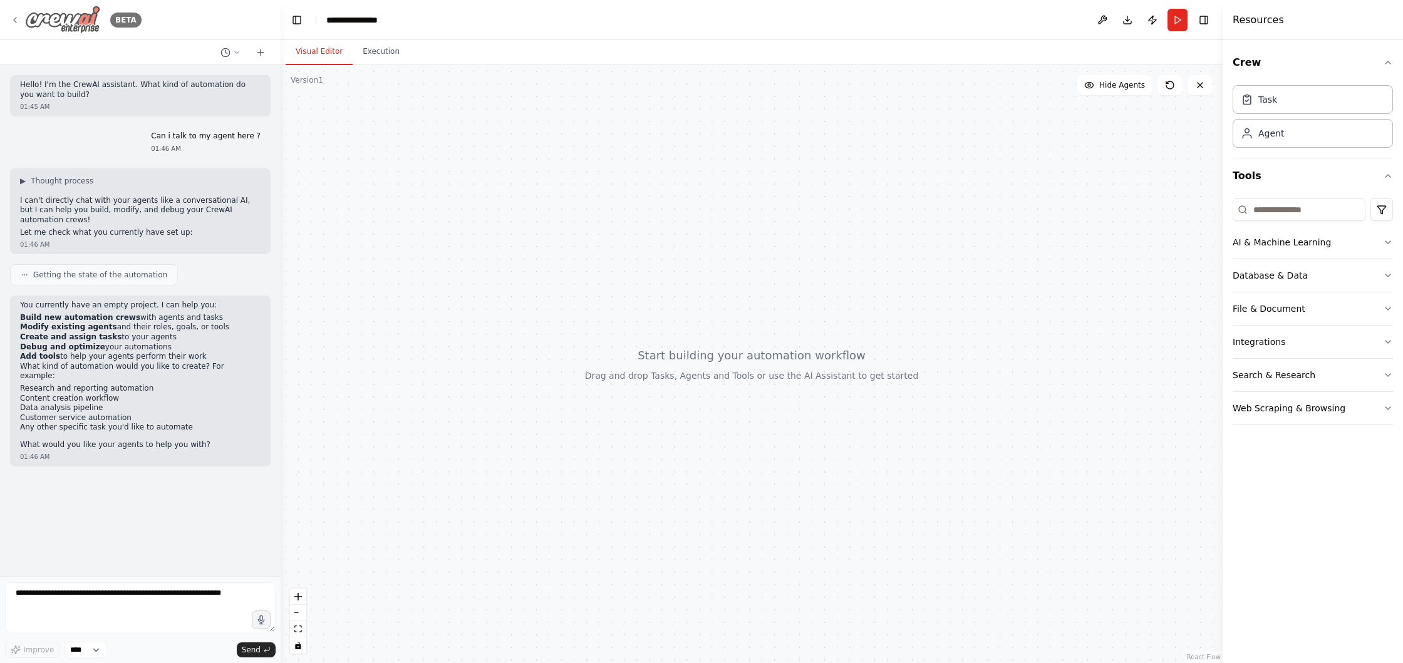
click at [16, 21] on icon at bounding box center [15, 20] width 10 height 10
